Goal: Find specific page/section: Find specific page/section

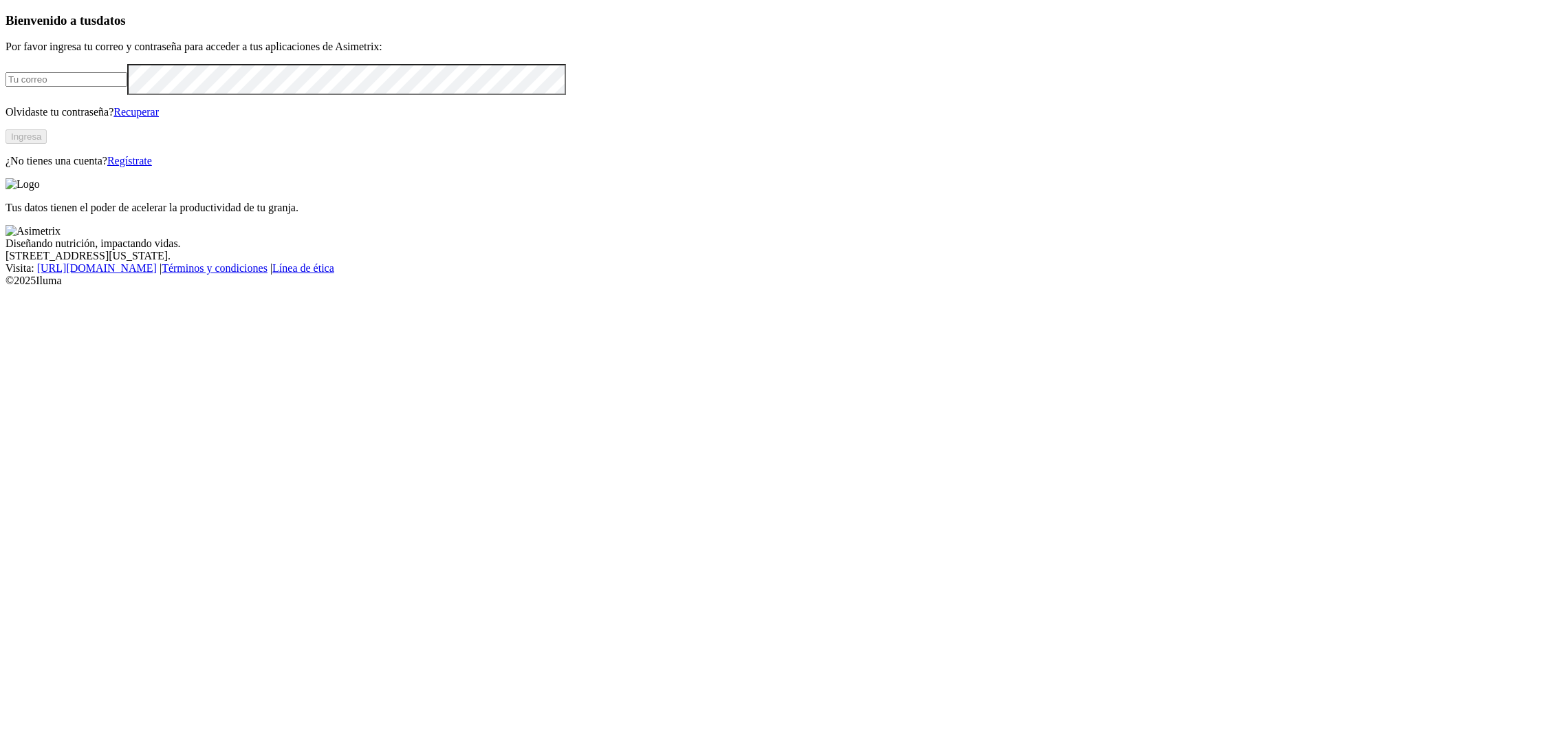
type input "jasson.ardila@kikes.com.co"
click at [47, 144] on button "Ingresa" at bounding box center [26, 136] width 41 height 14
